Goal: Find specific page/section: Find specific page/section

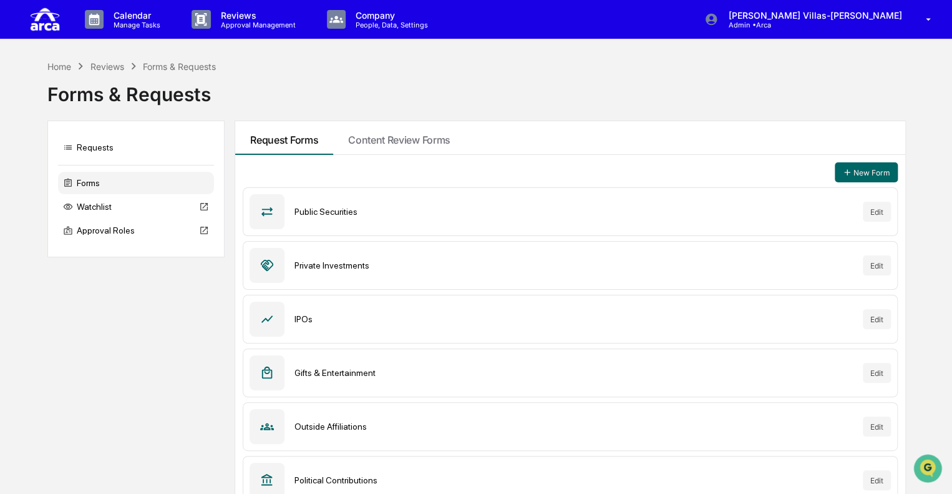
click at [145, 336] on div "Requests Forms Watchlist Approval Roles Request Forms Content Review Forms New …" at bounding box center [475, 316] width 857 height 392
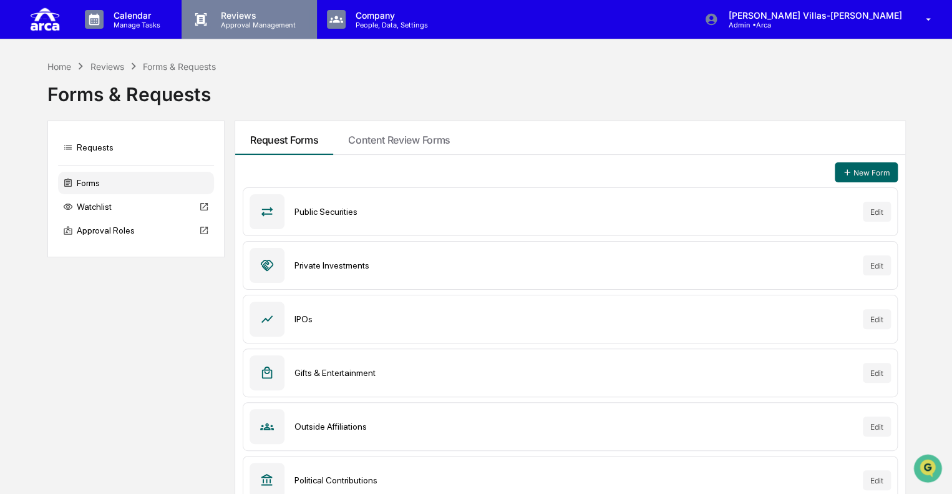
click at [231, 17] on p "Reviews" at bounding box center [256, 15] width 91 height 11
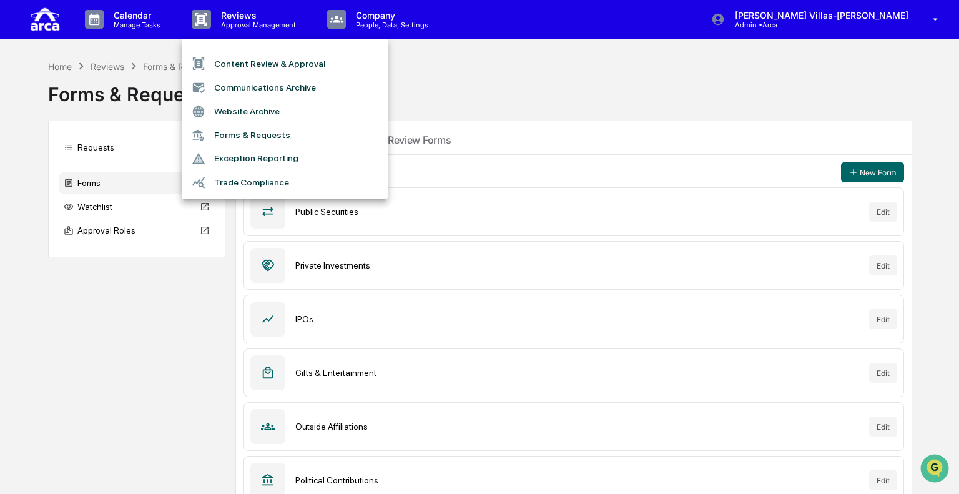
click at [238, 69] on li "Content Review & Approval" at bounding box center [285, 64] width 206 height 24
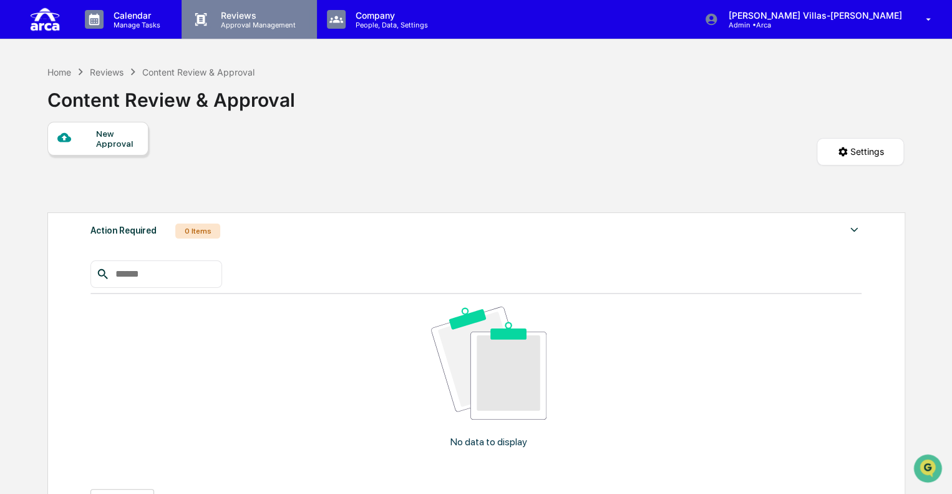
click at [275, 18] on p "Reviews" at bounding box center [256, 15] width 91 height 11
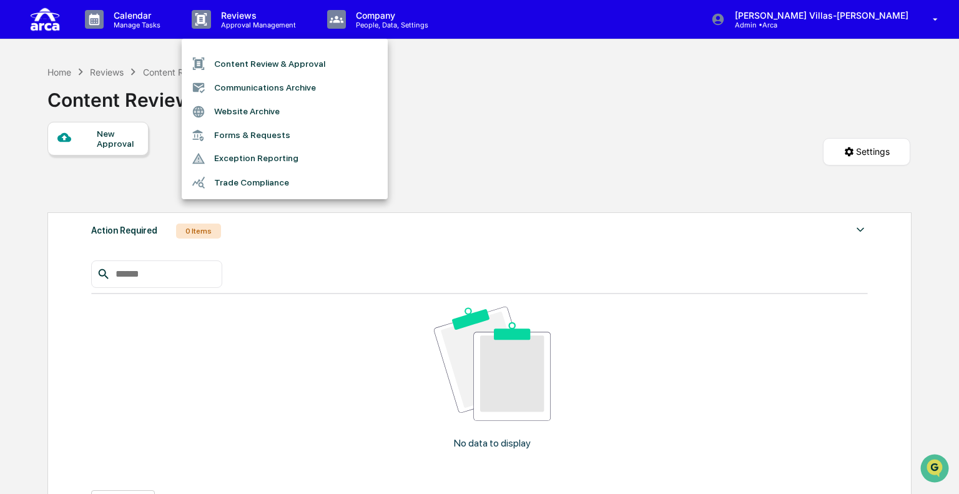
click at [251, 85] on li "Communications Archive" at bounding box center [285, 88] width 206 height 24
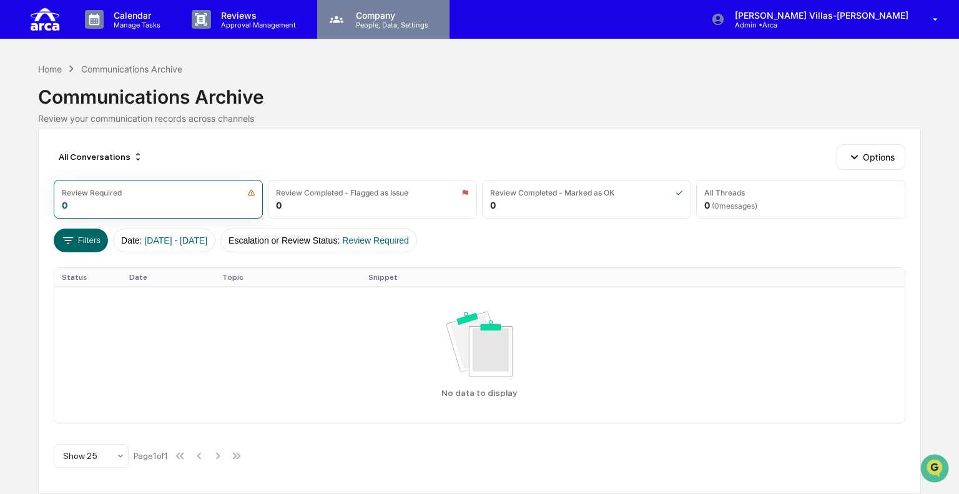
click at [353, 21] on p "People, Data, Settings" at bounding box center [390, 25] width 89 height 9
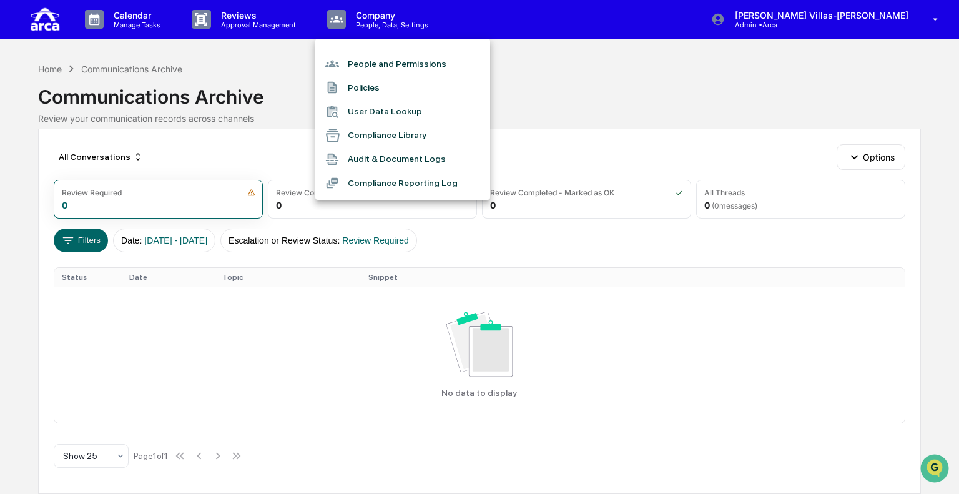
click at [251, 24] on div at bounding box center [479, 247] width 959 height 494
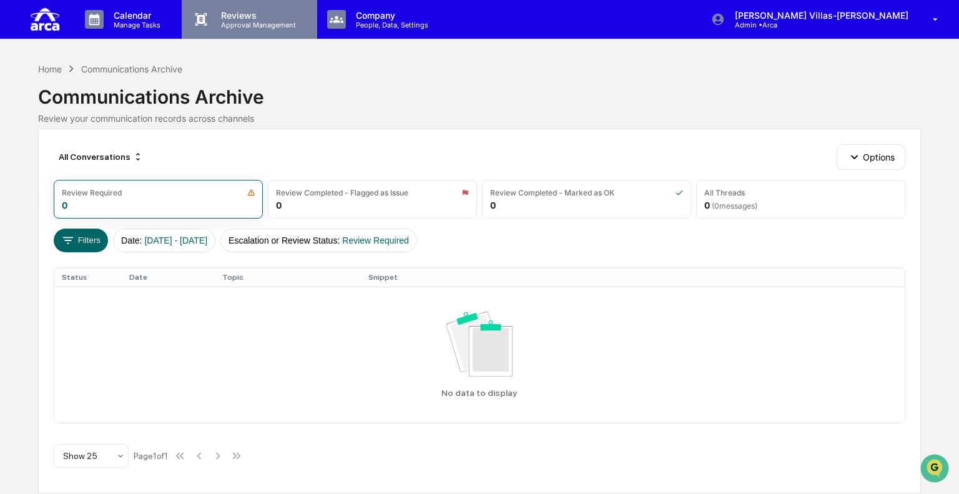
click at [259, 21] on p "Approval Management" at bounding box center [256, 25] width 91 height 9
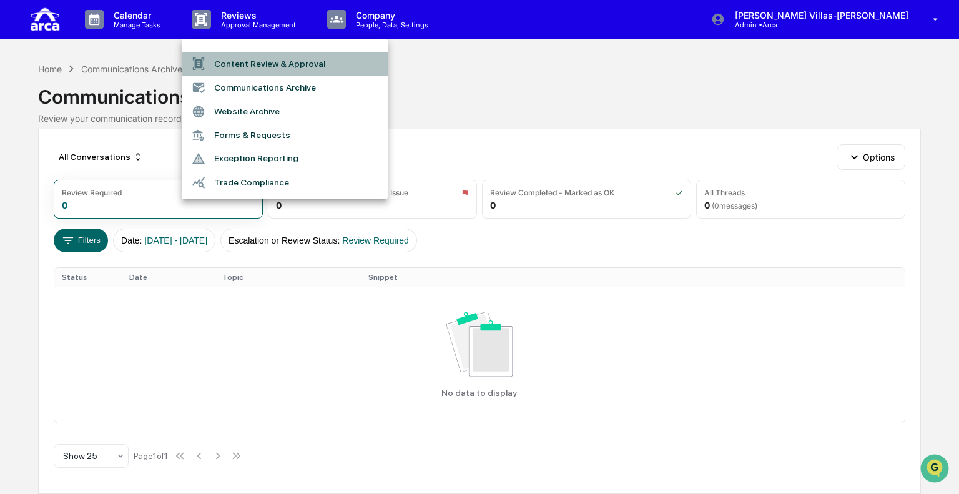
click at [240, 67] on li "Content Review & Approval" at bounding box center [285, 64] width 206 height 24
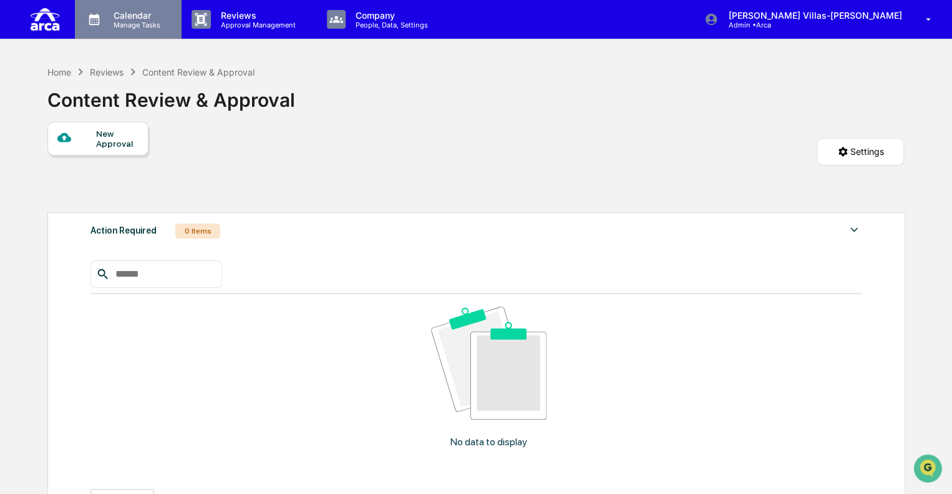
click at [150, 25] on p "Manage Tasks" at bounding box center [135, 25] width 63 height 9
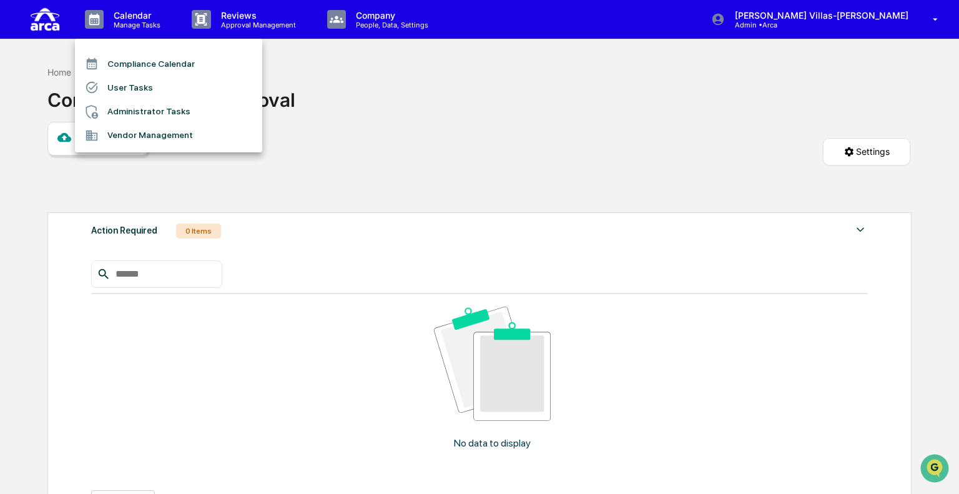
click at [256, 12] on div at bounding box center [479, 247] width 959 height 494
